Goal: Information Seeking & Learning: Learn about a topic

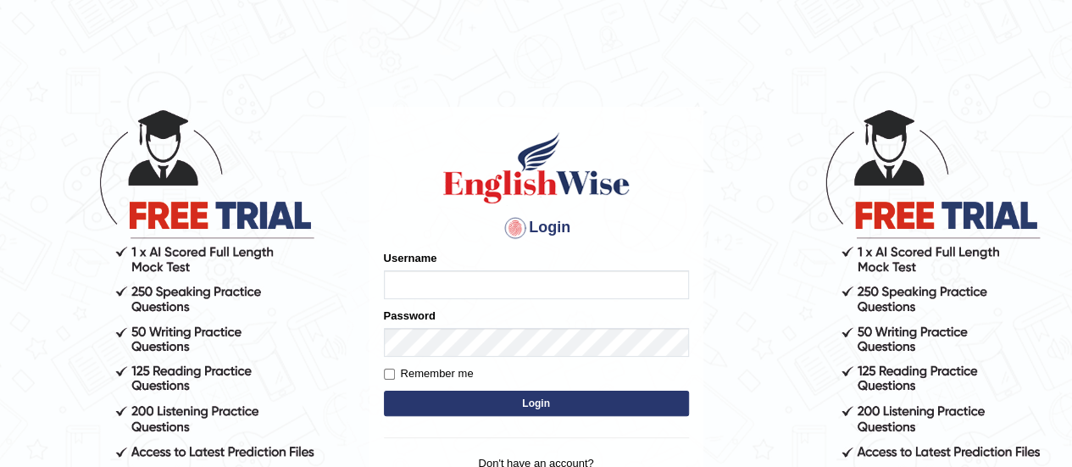
drag, startPoint x: 0, startPoint y: 0, endPoint x: 586, endPoint y: 278, distance: 648.4
click at [586, 278] on input "Username" at bounding box center [536, 284] width 305 height 29
type input "AntoninoL"
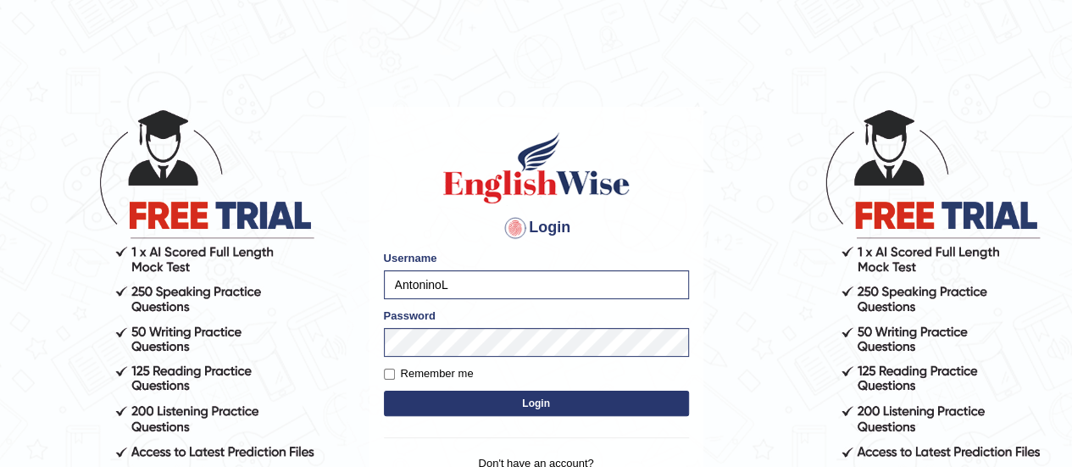
click at [504, 403] on button "Login" at bounding box center [536, 403] width 305 height 25
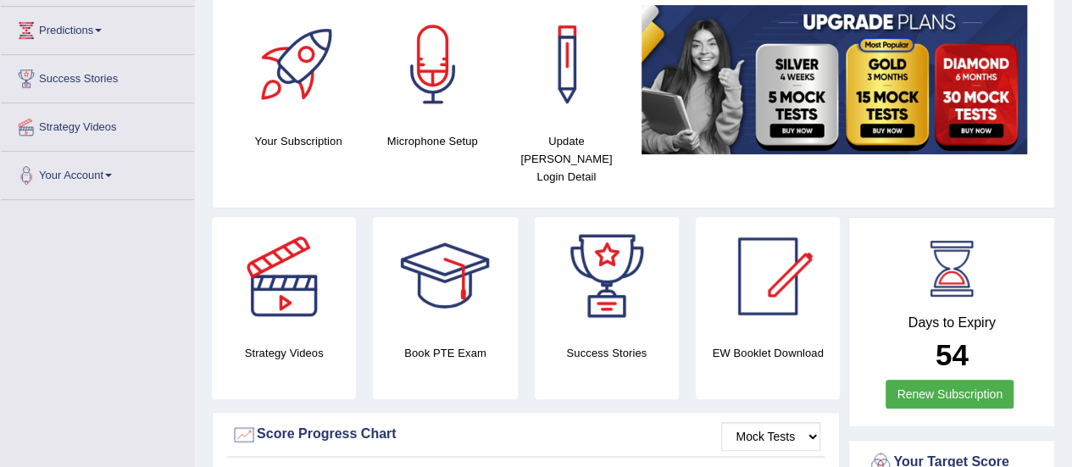
scroll to position [231, 0]
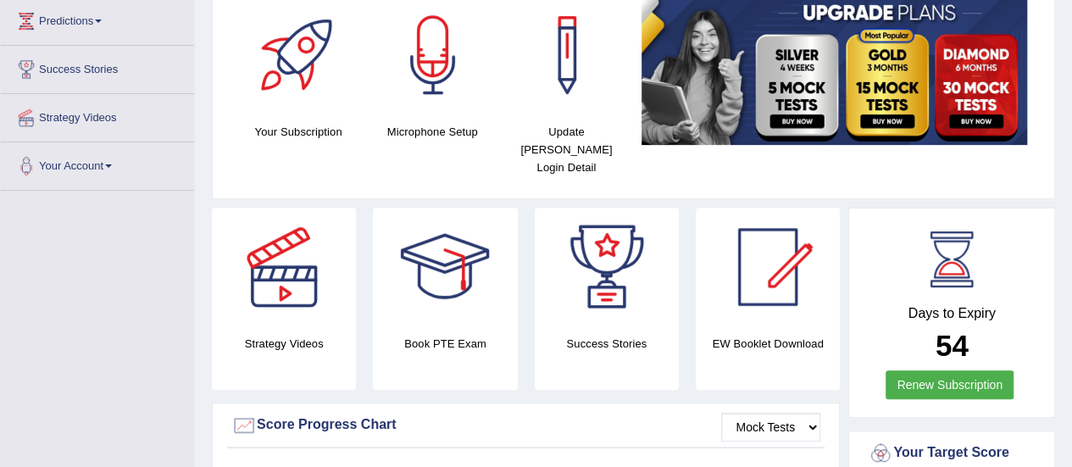
click at [278, 275] on div at bounding box center [284, 267] width 119 height 119
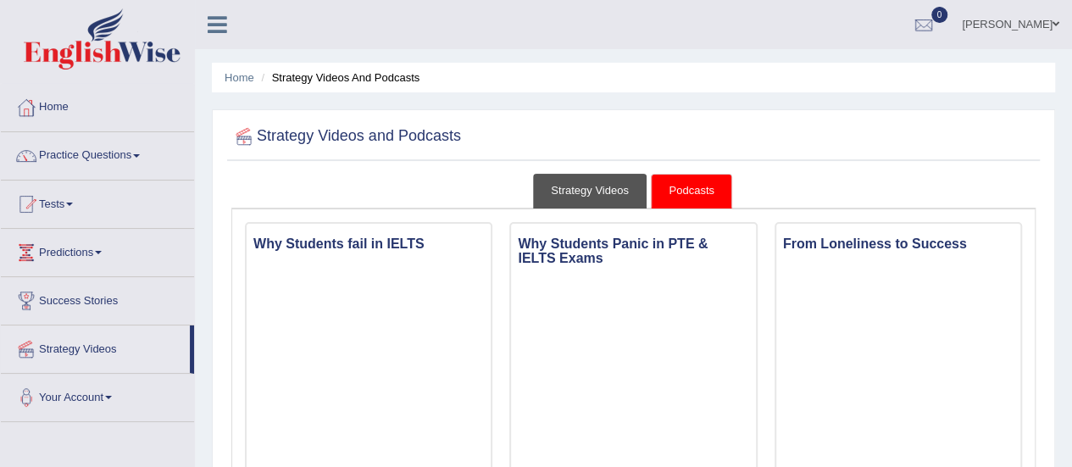
click at [587, 196] on link "Strategy Videos" at bounding box center [590, 191] width 114 height 35
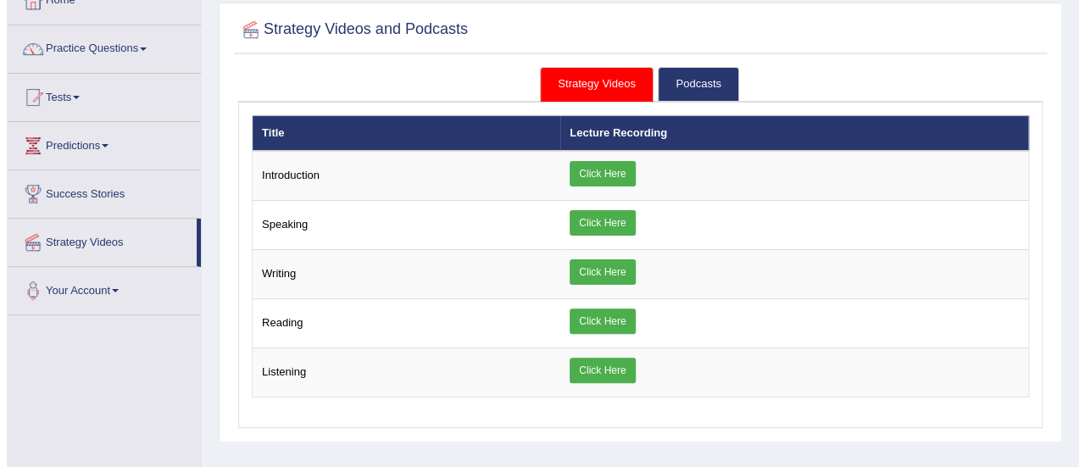
scroll to position [120, 0]
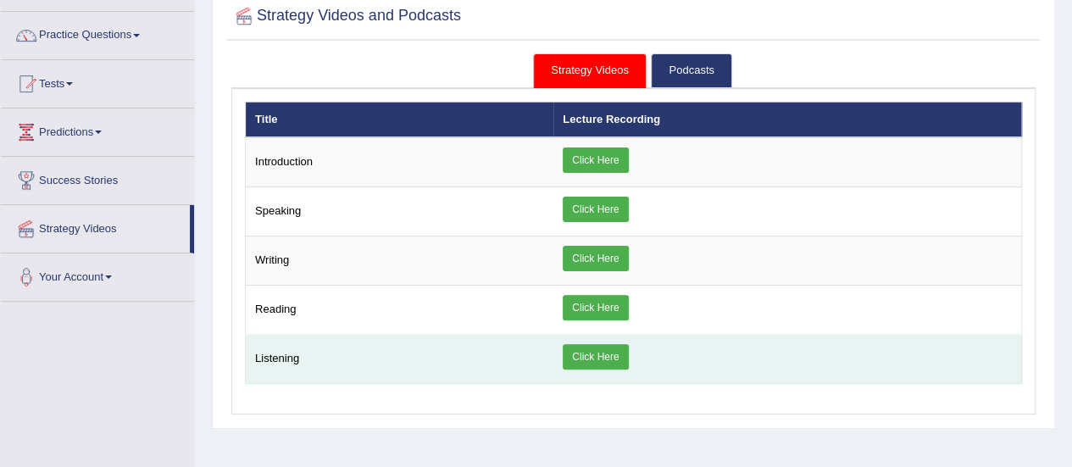
click at [583, 353] on link "Click Here" at bounding box center [595, 356] width 65 height 25
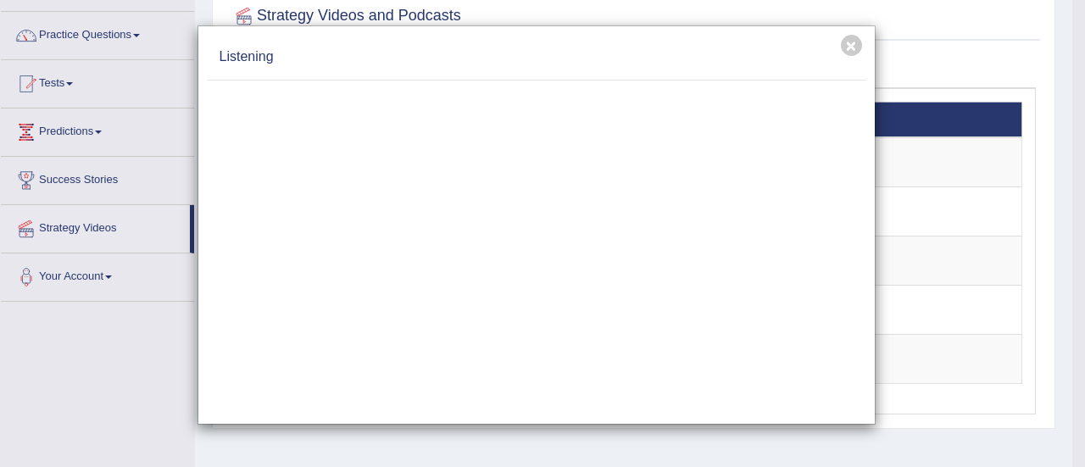
scroll to position [0, 0]
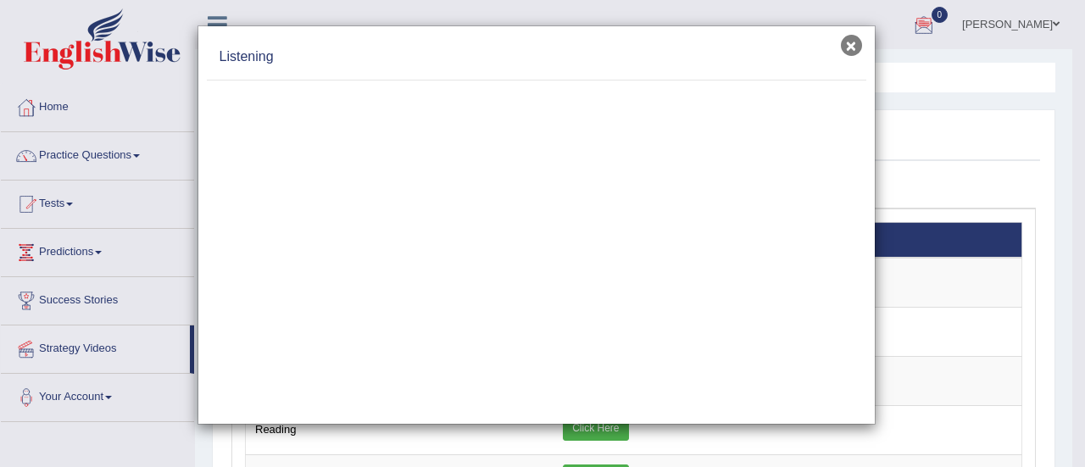
click at [861, 47] on button "×" at bounding box center [851, 45] width 21 height 21
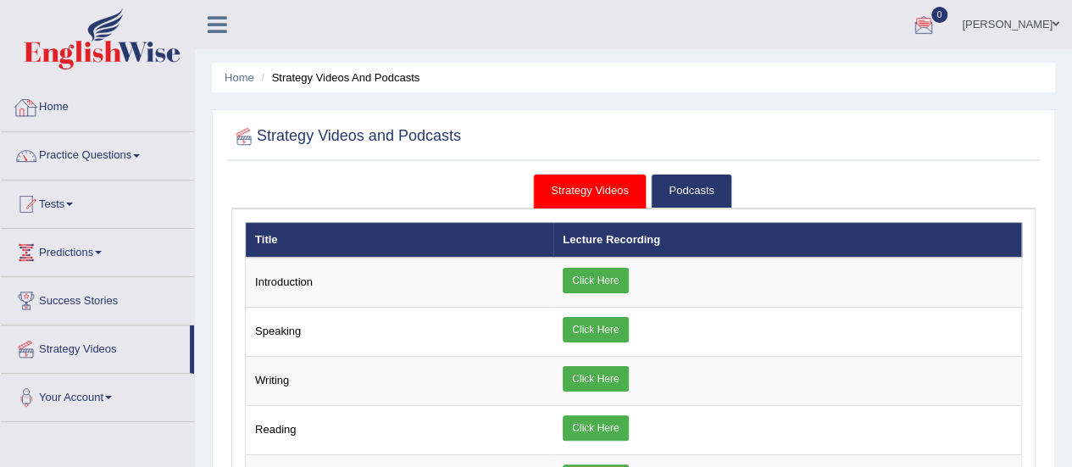
click at [48, 125] on link "Home" at bounding box center [97, 105] width 193 height 42
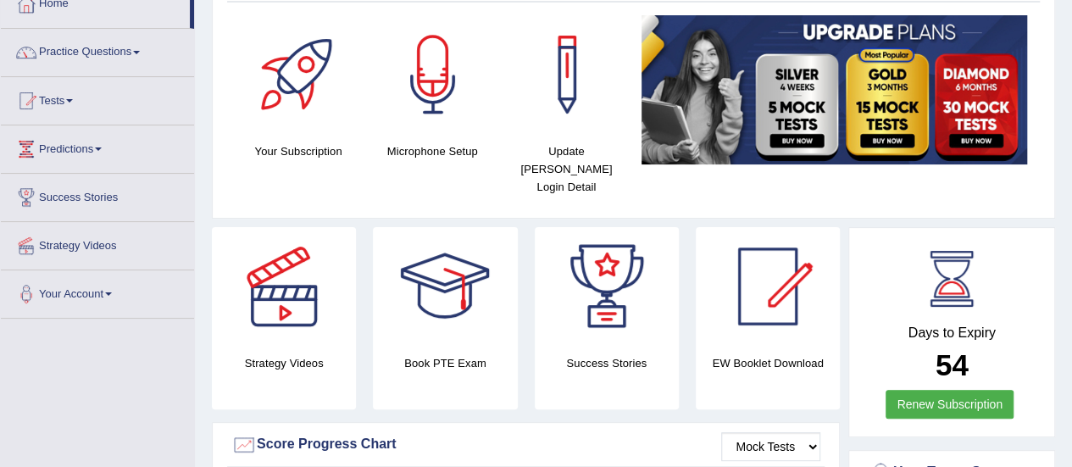
scroll to position [114, 0]
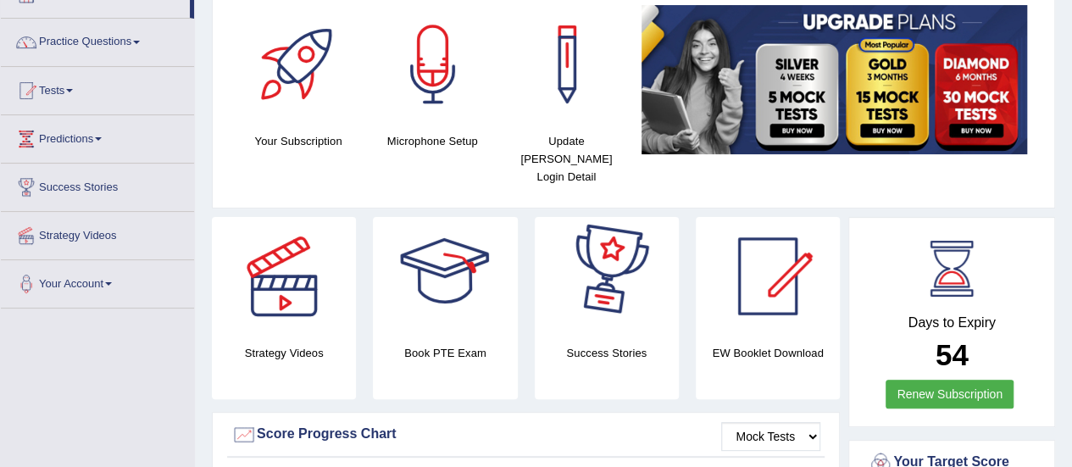
click at [424, 288] on div at bounding box center [445, 276] width 119 height 119
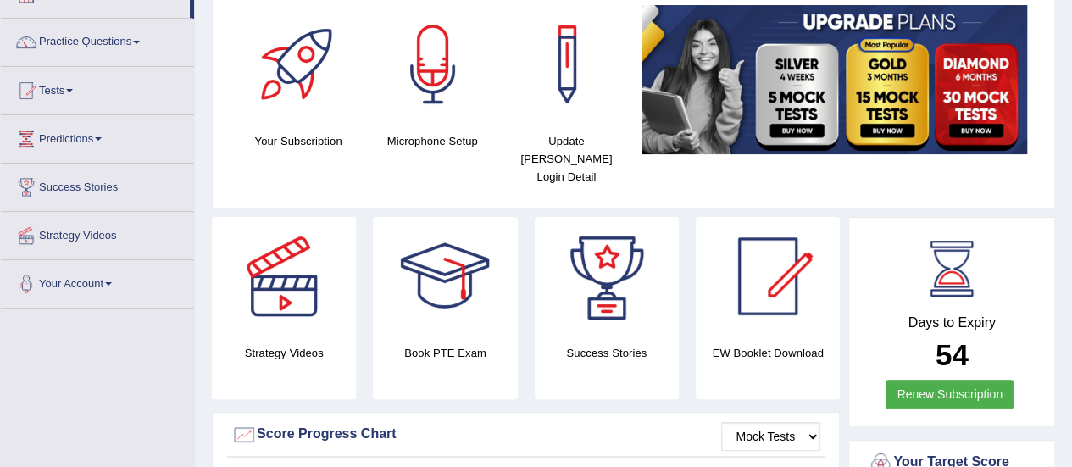
click at [601, 248] on div at bounding box center [607, 276] width 119 height 119
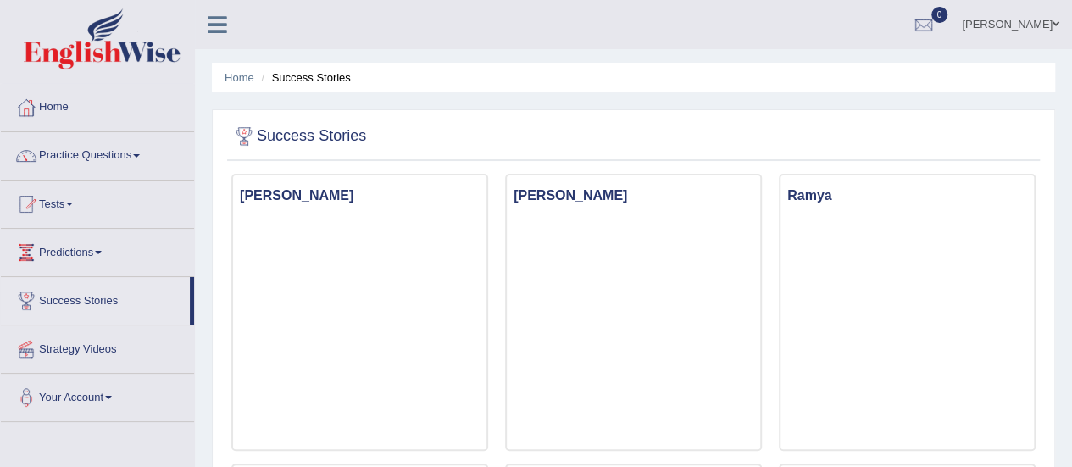
drag, startPoint x: 1084, startPoint y: 69, endPoint x: 1075, endPoint y: 23, distance: 46.7
click at [1071, 23] on html "Toggle navigation Home Practice Questions Speaking Practice Read Aloud Repeat S…" at bounding box center [536, 233] width 1072 height 467
click at [42, 110] on link "Home" at bounding box center [97, 105] width 193 height 42
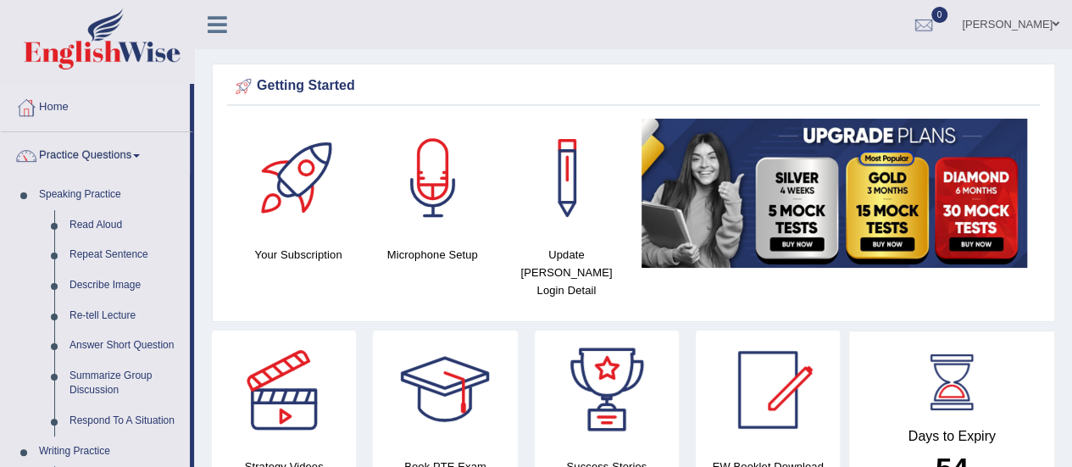
drag, startPoint x: 194, startPoint y: 192, endPoint x: 196, endPoint y: 233, distance: 40.7
click at [88, 222] on link "Read Aloud" at bounding box center [126, 225] width 128 height 31
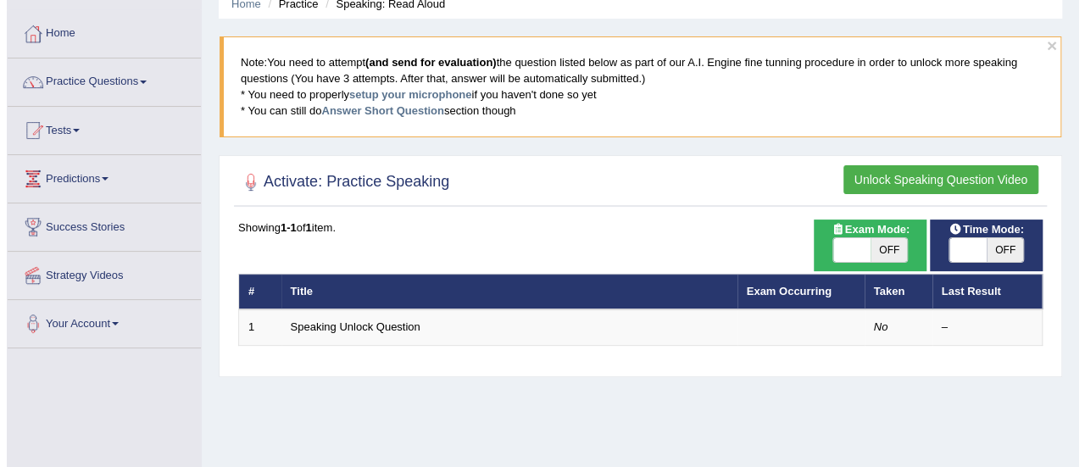
scroll to position [86, 0]
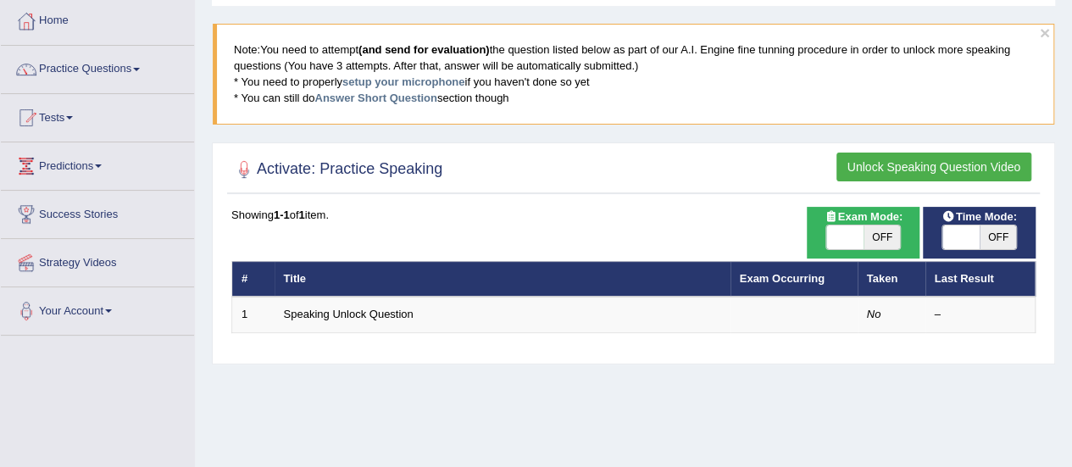
click at [880, 240] on span "OFF" at bounding box center [882, 237] width 37 height 24
checkbox input "true"
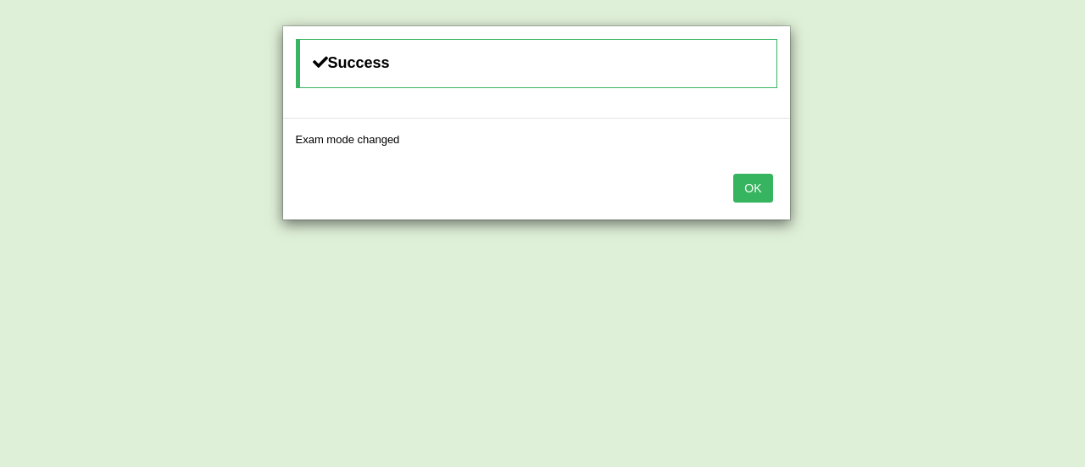
click at [755, 180] on button "OK" at bounding box center [752, 188] width 39 height 29
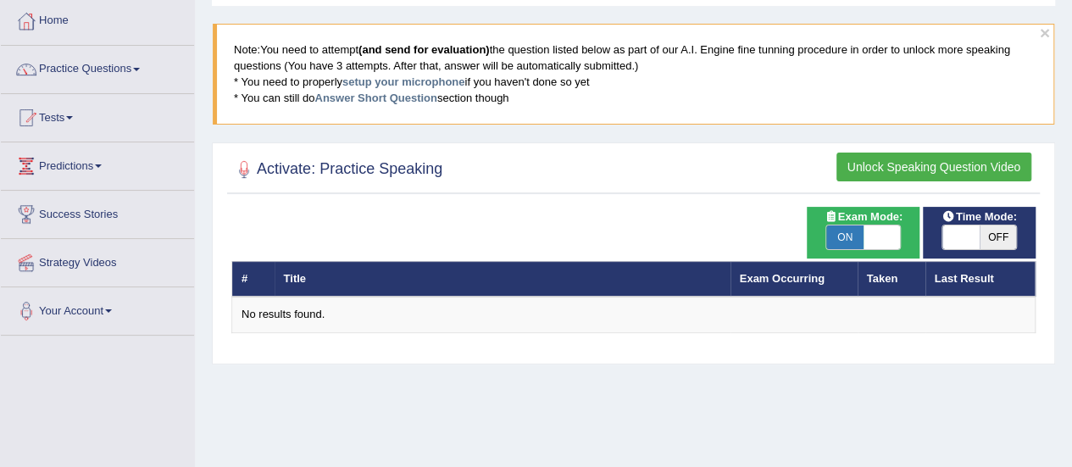
click at [850, 237] on span "ON" at bounding box center [844, 237] width 37 height 24
checkbox input "false"
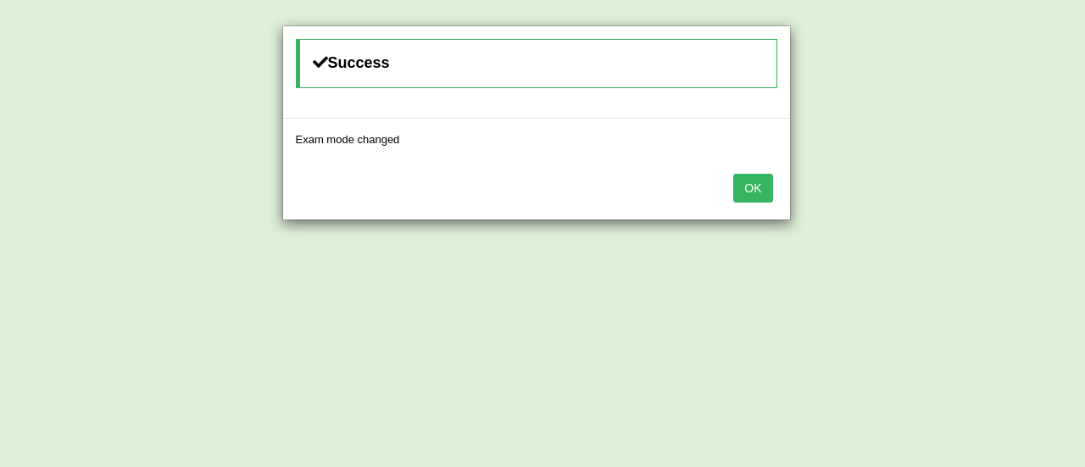
click at [746, 181] on button "OK" at bounding box center [752, 188] width 39 height 29
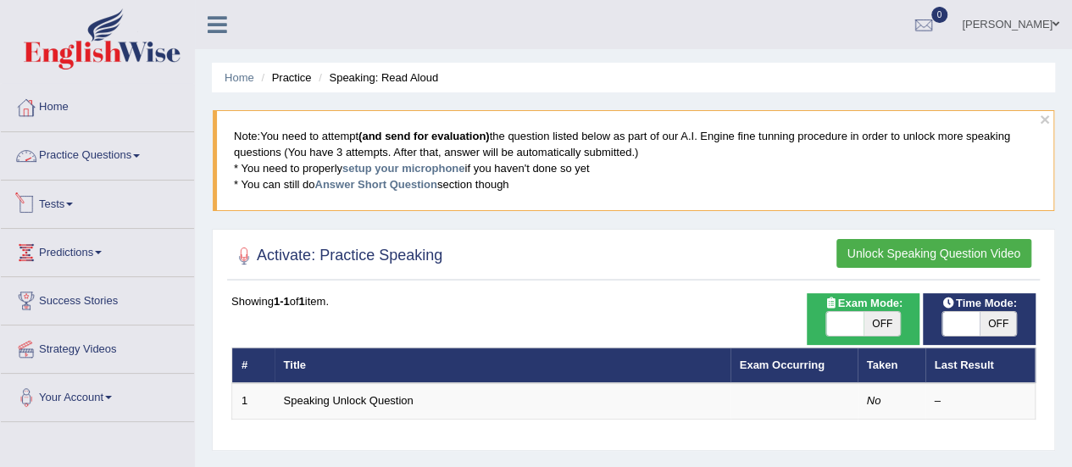
click at [58, 208] on link "Tests" at bounding box center [97, 202] width 193 height 42
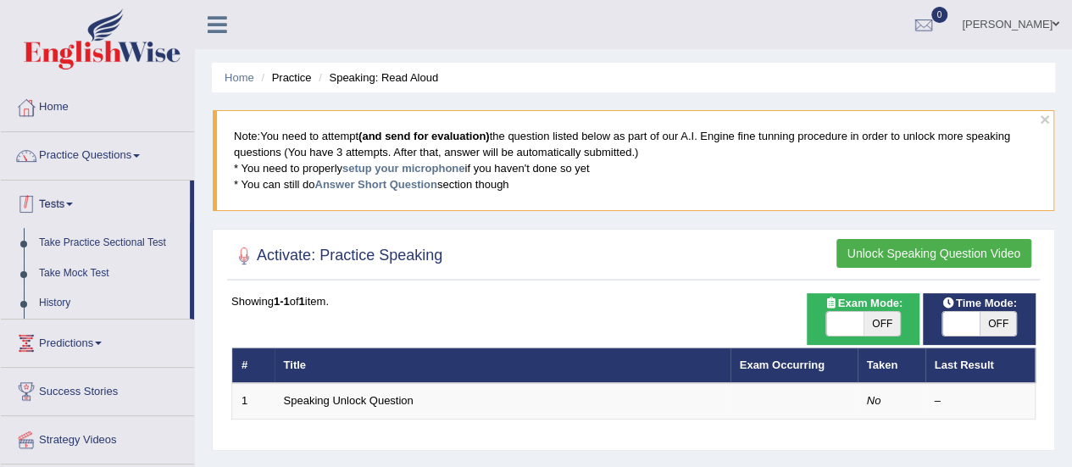
click at [74, 206] on link "Tests" at bounding box center [95, 202] width 189 height 42
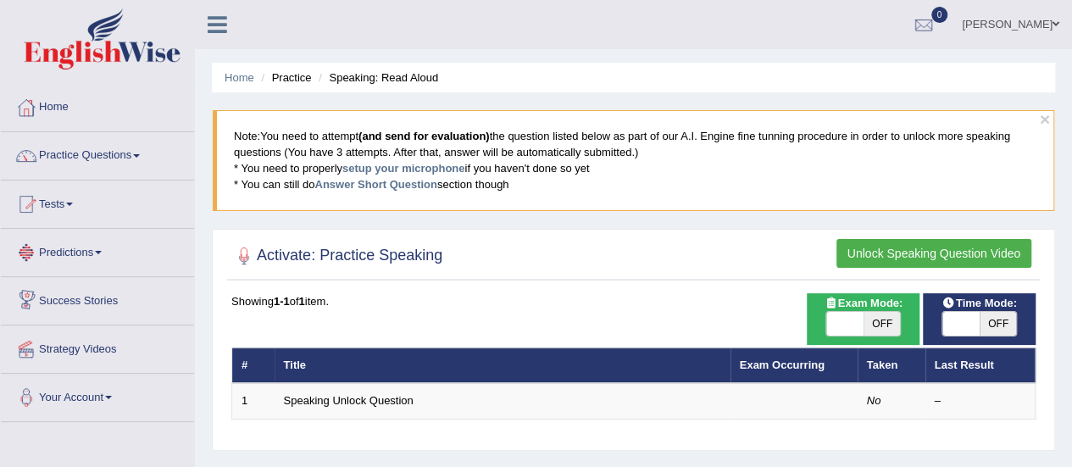
click at [102, 259] on link "Predictions" at bounding box center [97, 250] width 193 height 42
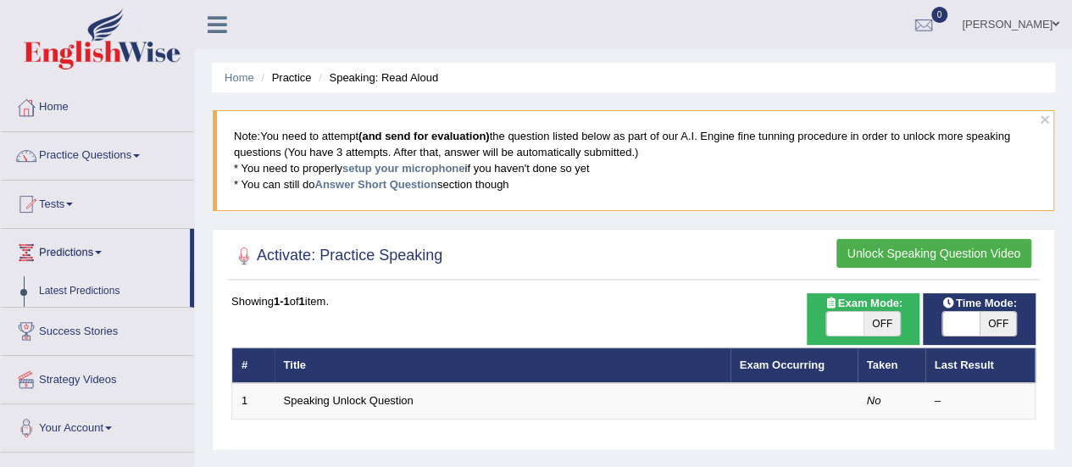
click at [91, 295] on link "Latest Predictions" at bounding box center [110, 291] width 159 height 31
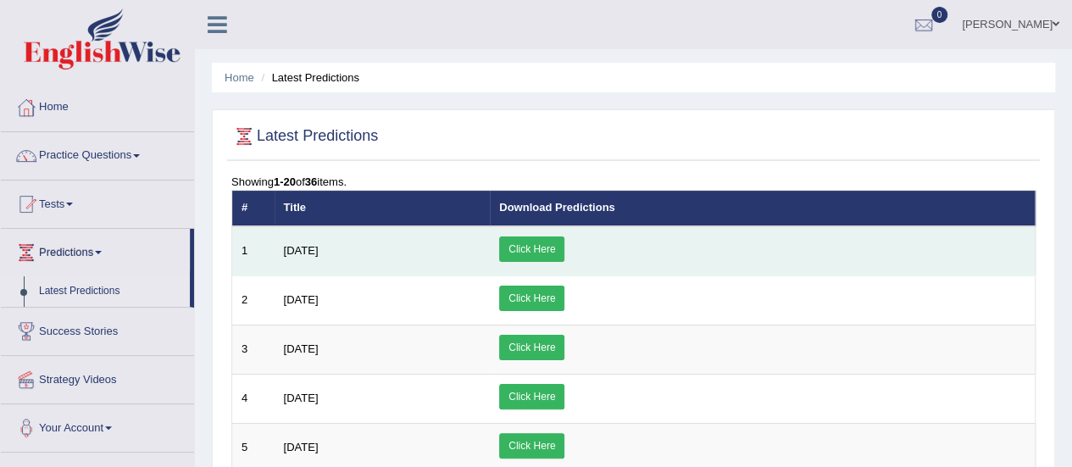
click at [565, 250] on link "Click Here" at bounding box center [531, 249] width 65 height 25
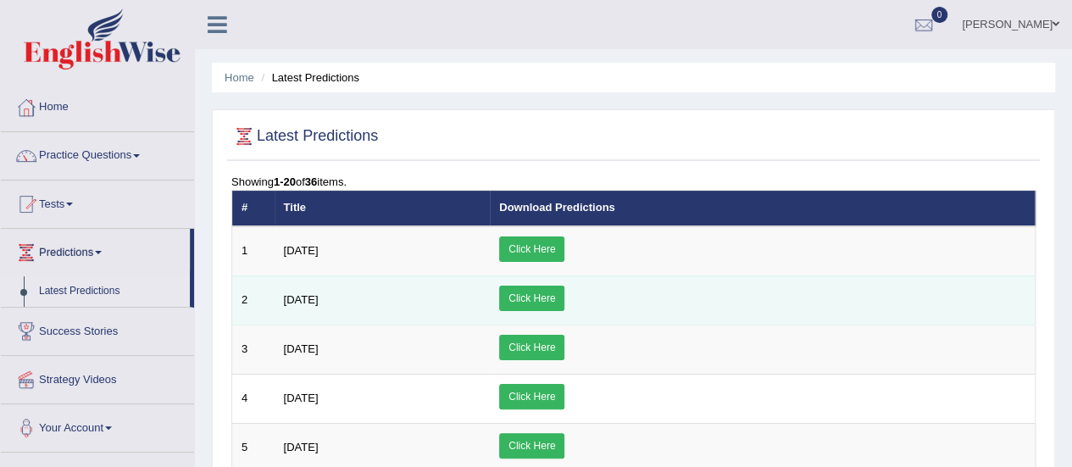
click at [565, 299] on link "Click Here" at bounding box center [531, 298] width 65 height 25
